Goal: Transaction & Acquisition: Book appointment/travel/reservation

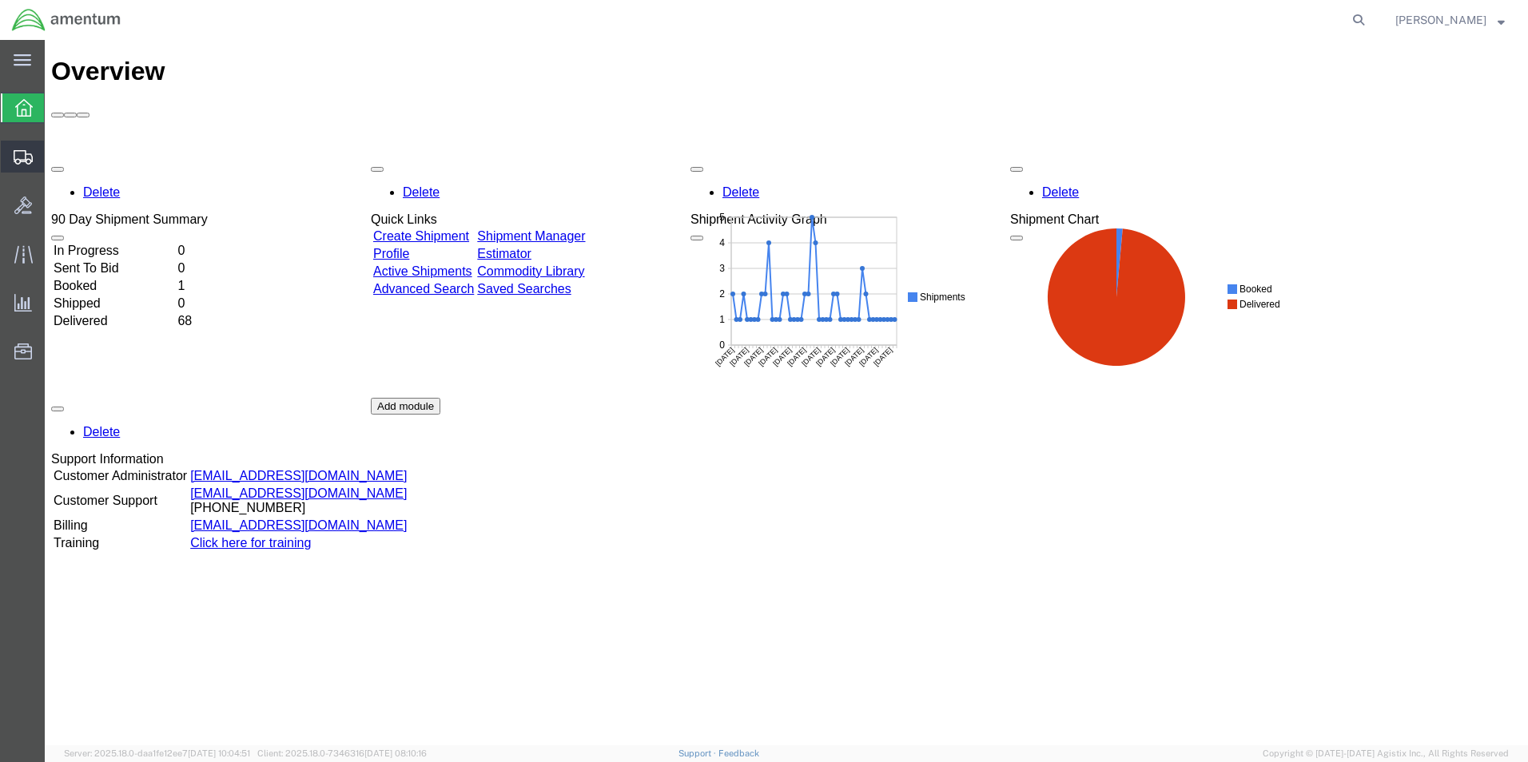
click at [55, 150] on span "Shipments" at bounding box center [49, 157] width 11 height 32
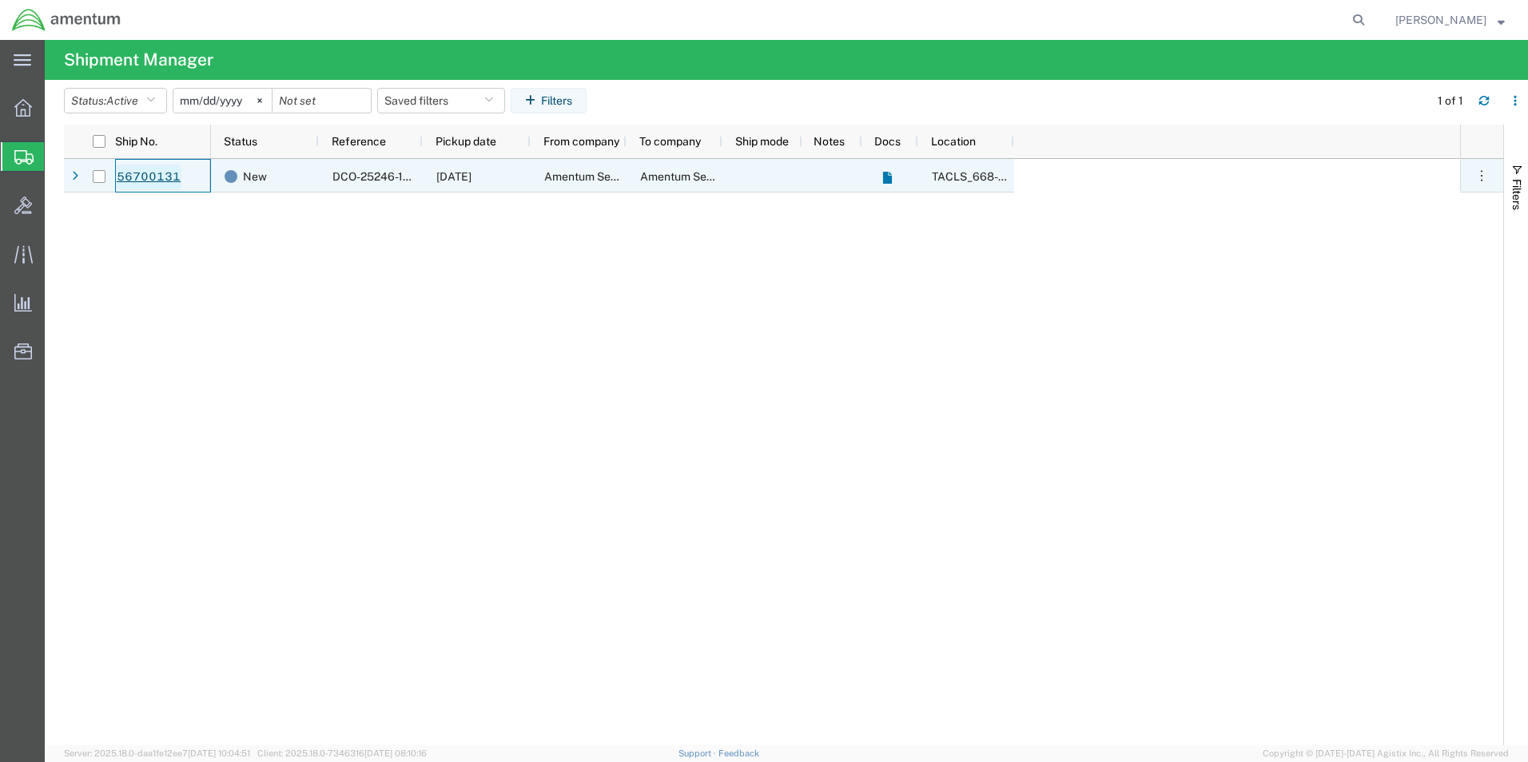
click at [150, 173] on link "56700131" at bounding box center [149, 178] width 66 height 26
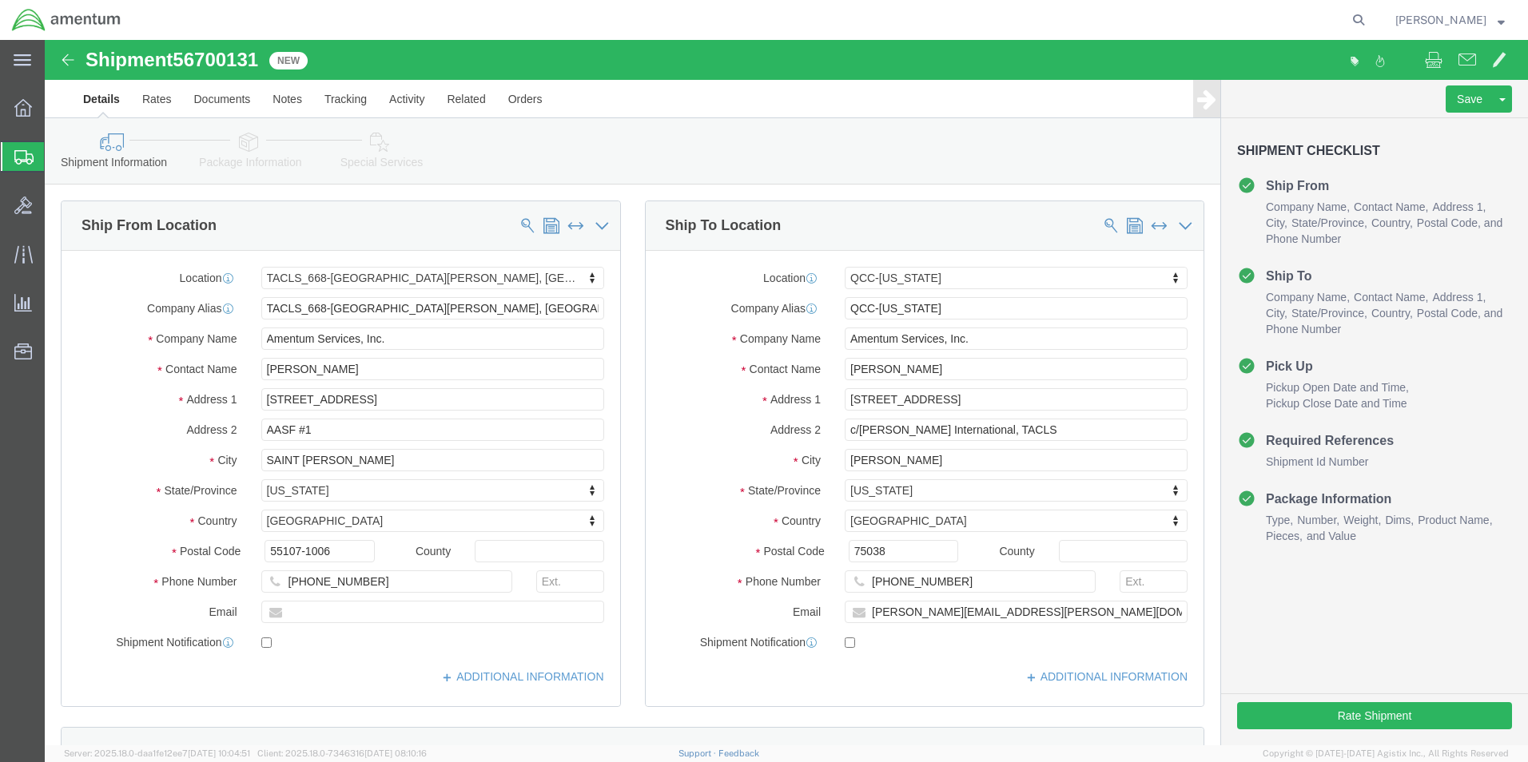
select select "42734"
select select "42668"
click input "text"
type input "[PERSON_NAME][EMAIL_ADDRESS][PERSON_NAME][DOMAIN_NAME]"
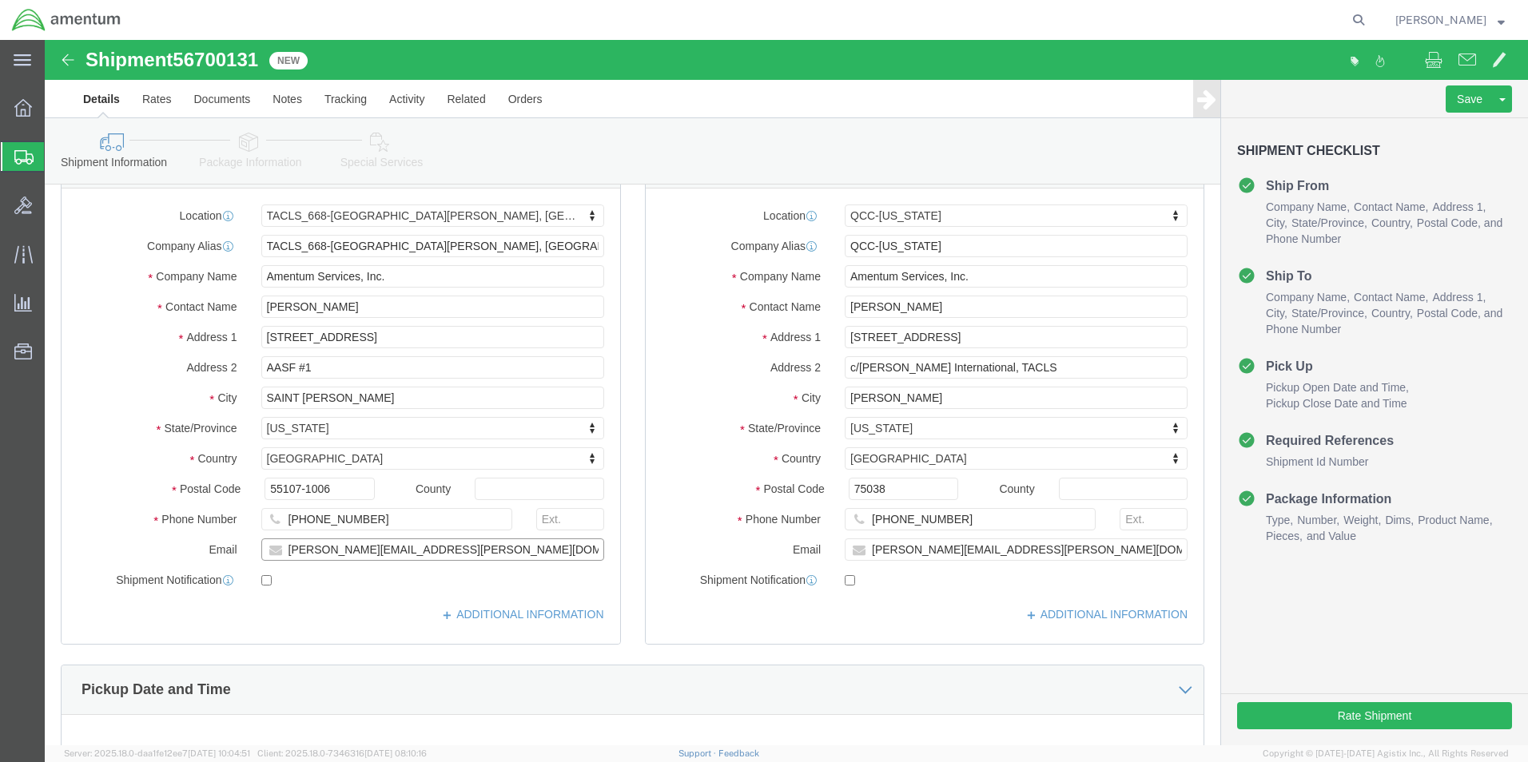
scroll to position [160, 0]
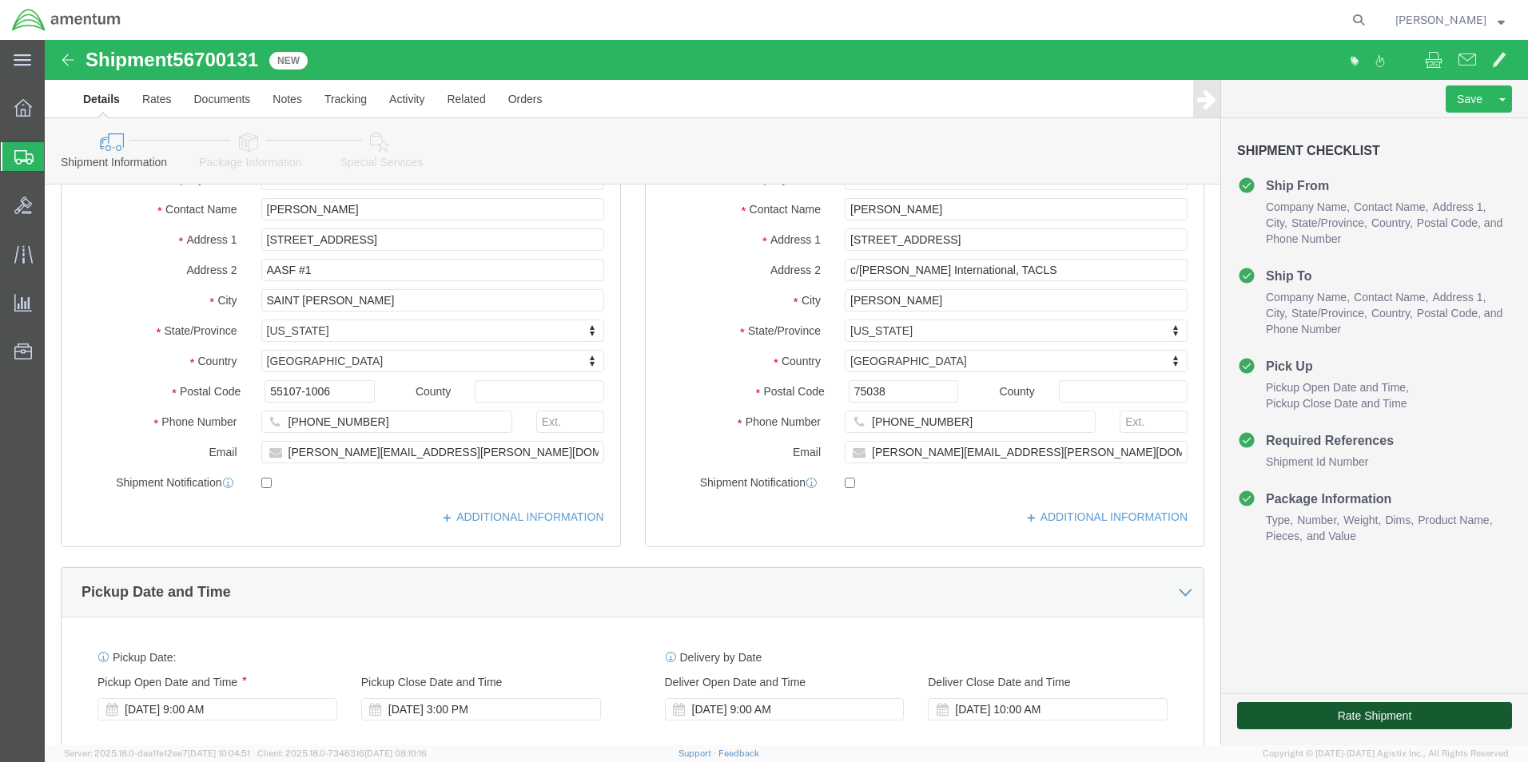
click button "Rate Shipment"
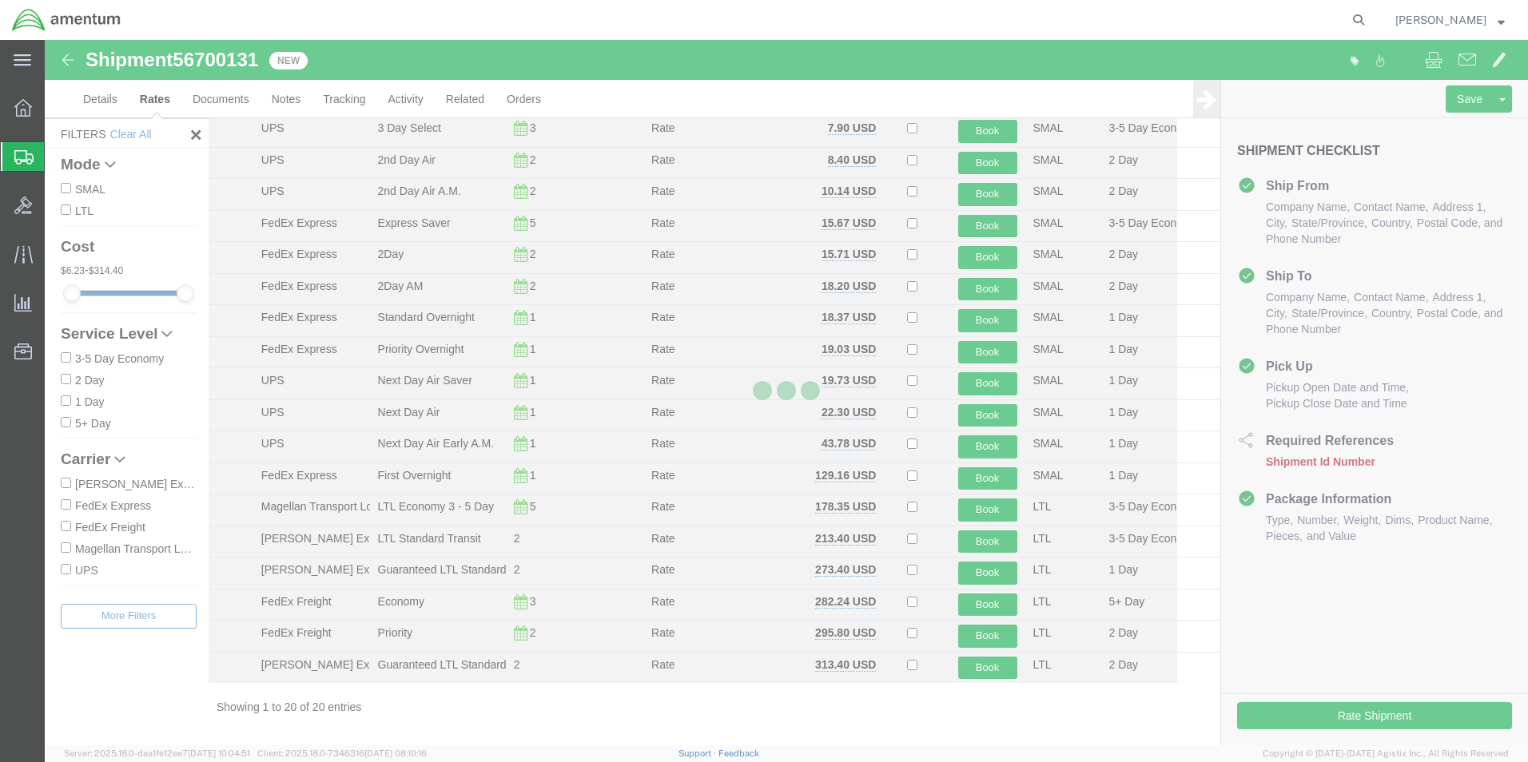
scroll to position [130, 0]
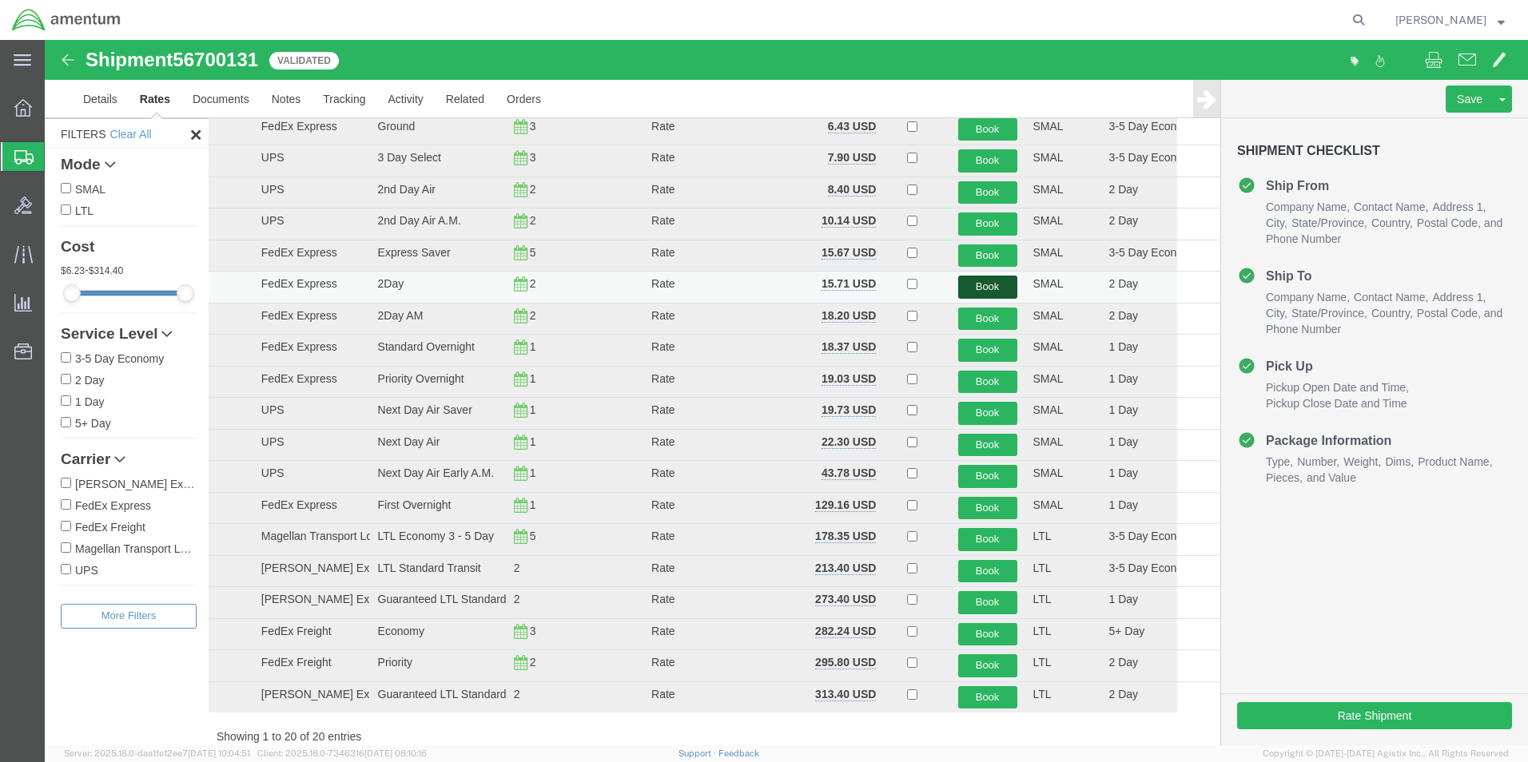
click at [973, 281] on button "Book" at bounding box center [987, 287] width 59 height 23
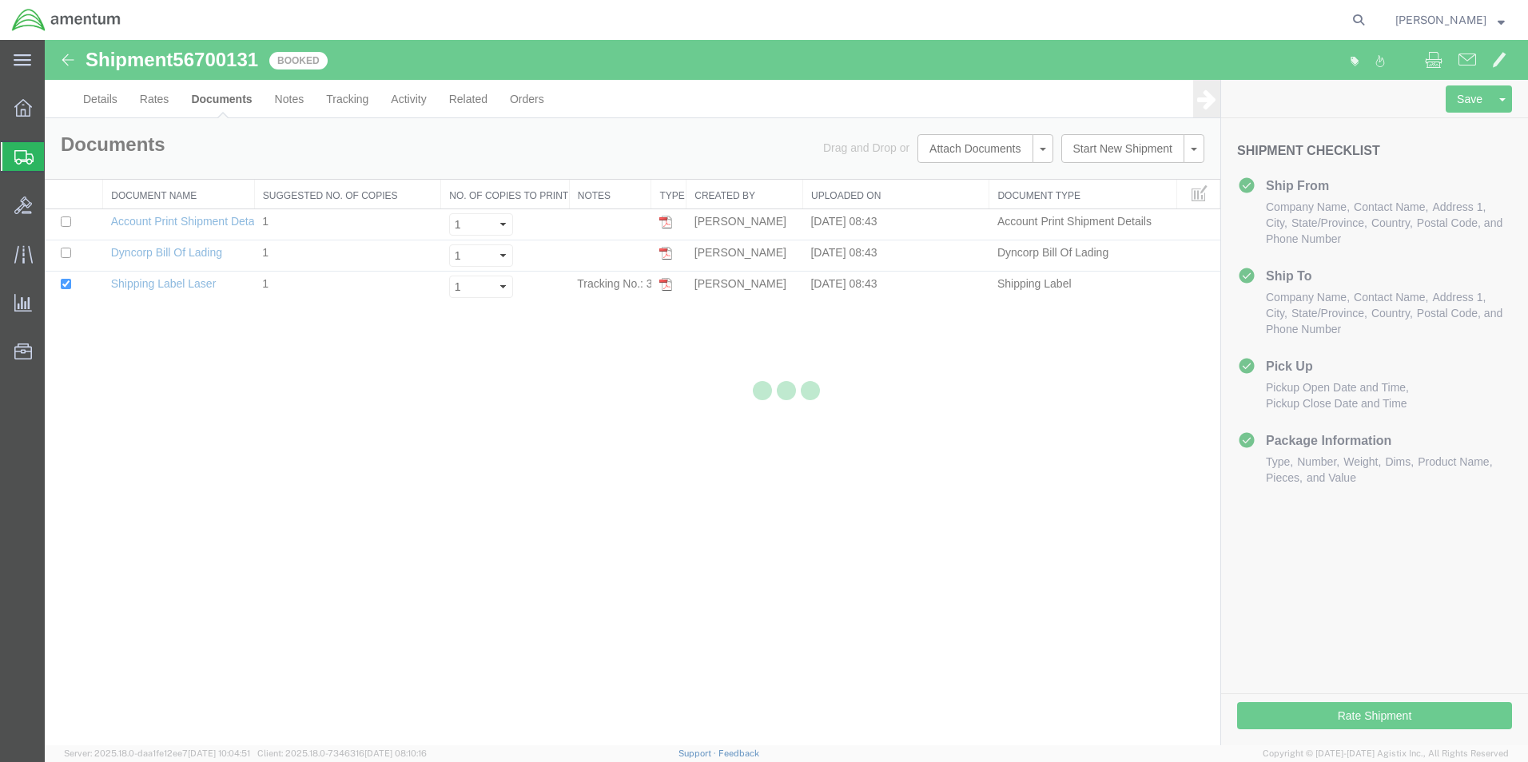
scroll to position [0, 0]
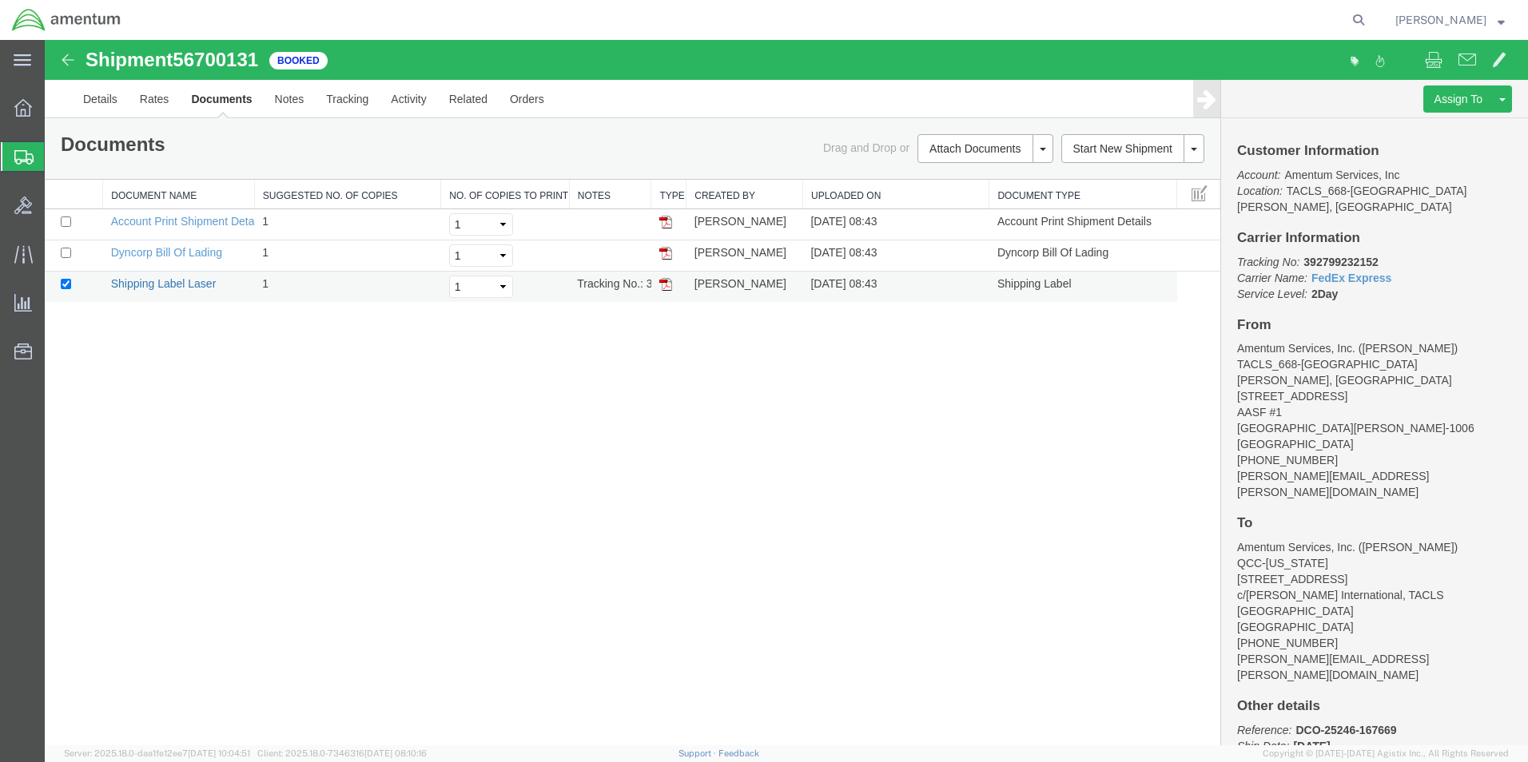
click at [168, 279] on link "Shipping Label Laser" at bounding box center [164, 283] width 106 height 13
